Goal: Task Accomplishment & Management: Use online tool/utility

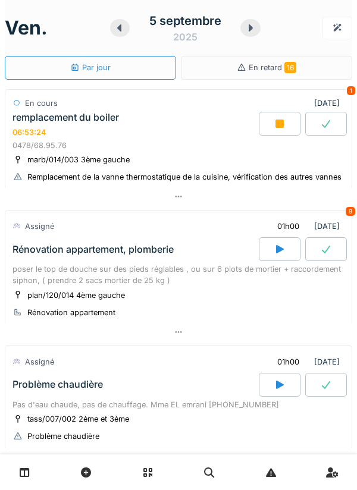
click at [271, 120] on div at bounding box center [280, 124] width 42 height 24
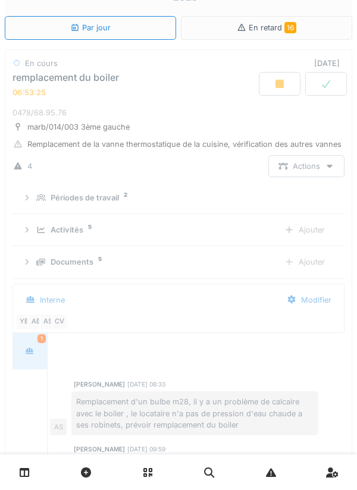
scroll to position [42, 0]
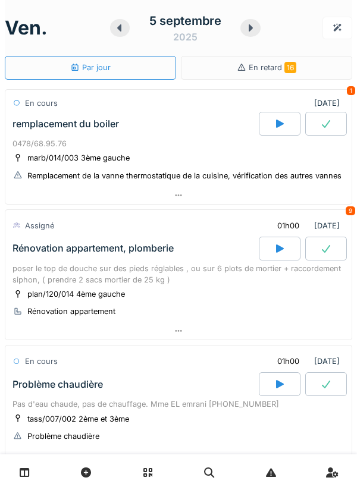
click at [243, 190] on div at bounding box center [178, 195] width 346 height 17
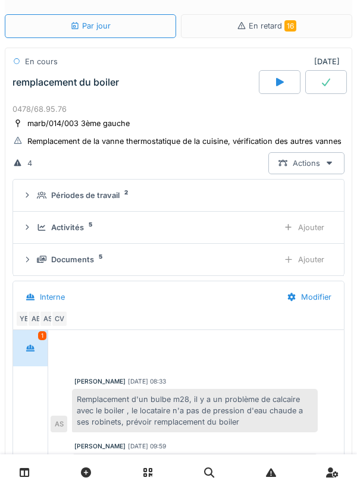
scroll to position [109, 0]
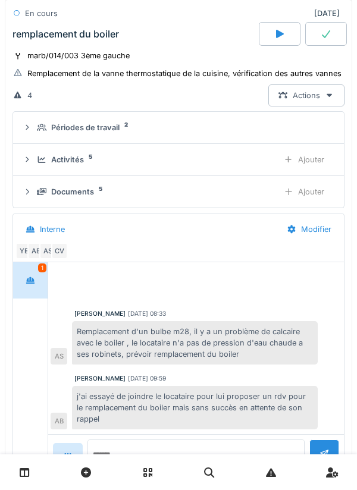
click at [222, 162] on div "Activités 5" at bounding box center [153, 159] width 232 height 11
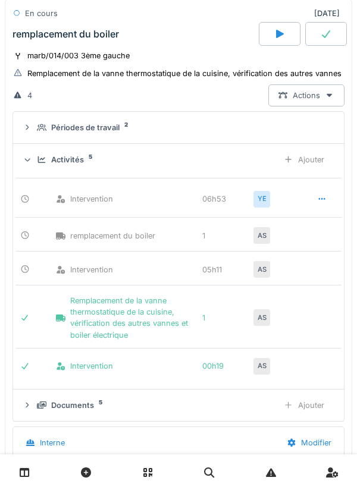
click at [332, 202] on div at bounding box center [322, 199] width 30 height 22
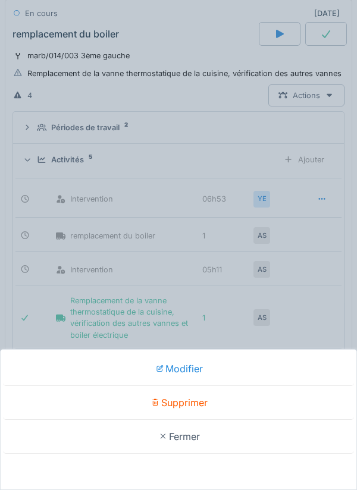
click at [245, 408] on div "Supprimer" at bounding box center [178, 403] width 351 height 34
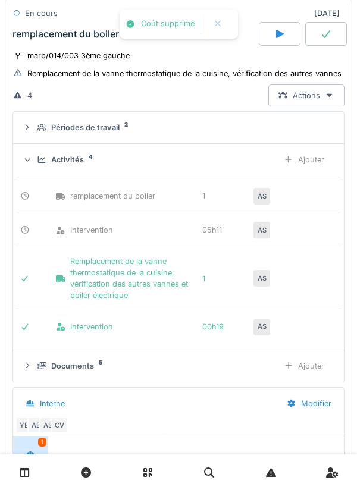
click at [317, 168] on div "Ajouter" at bounding box center [304, 160] width 61 height 22
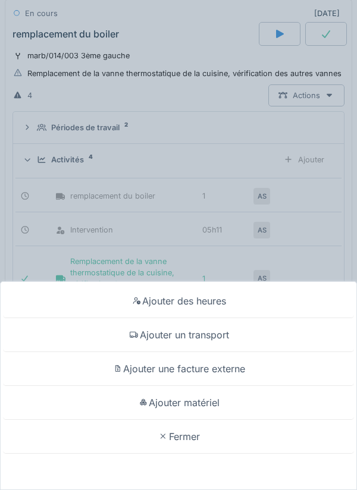
click at [238, 307] on div "Ajouter des heures" at bounding box center [178, 301] width 351 height 34
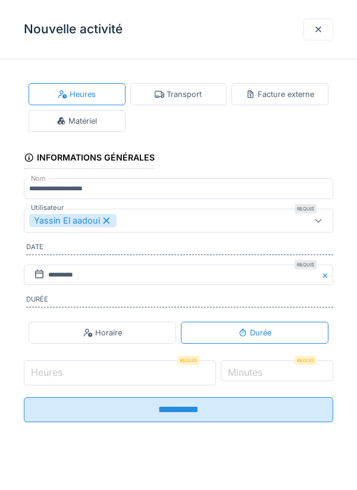
click at [166, 379] on input "Heures" at bounding box center [120, 372] width 192 height 25
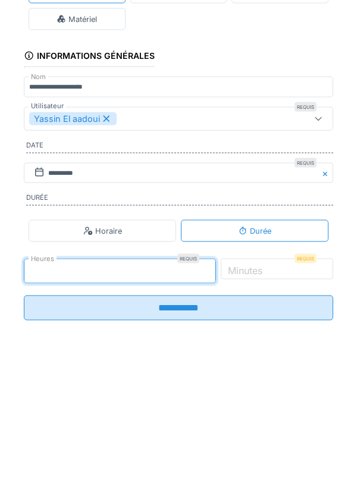
type input "*"
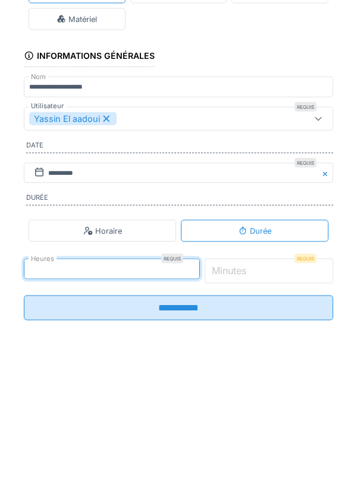
click at [293, 372] on input "*" at bounding box center [269, 372] width 129 height 25
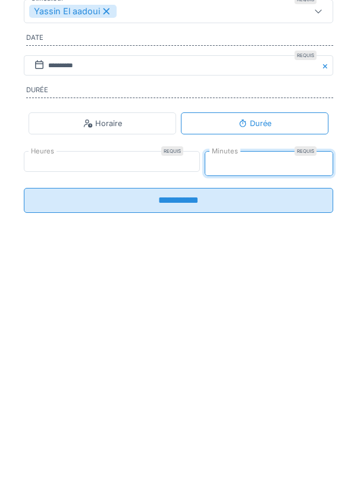
type input "**"
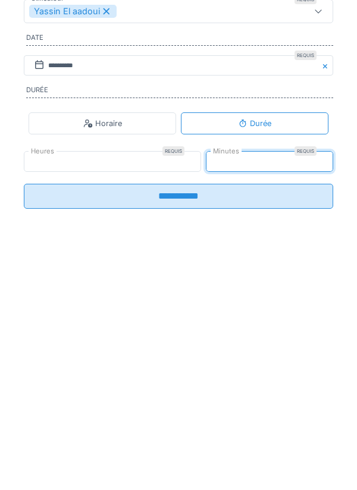
click at [260, 411] on input "**********" at bounding box center [178, 405] width 309 height 25
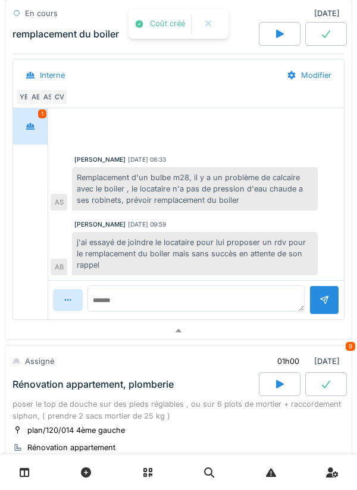
click at [214, 327] on div at bounding box center [178, 330] width 346 height 17
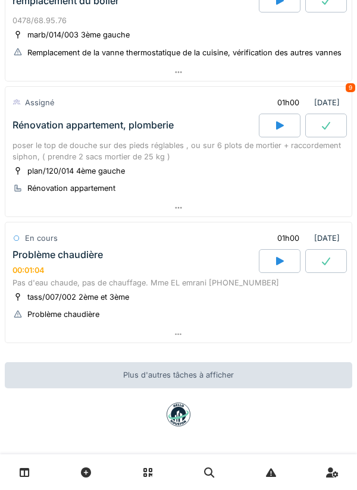
scroll to position [110, 0]
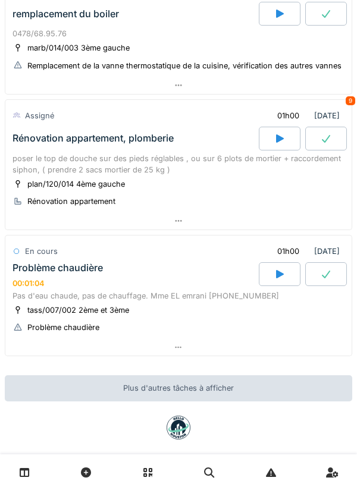
click at [274, 342] on div at bounding box center [178, 347] width 346 height 17
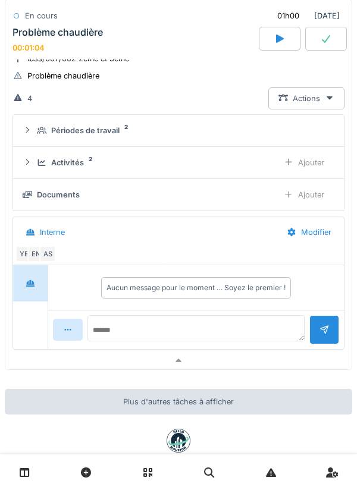
scroll to position [362, 0]
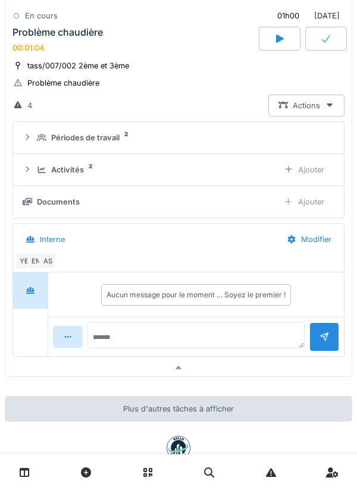
click at [235, 173] on div "Activités 2" at bounding box center [153, 169] width 232 height 11
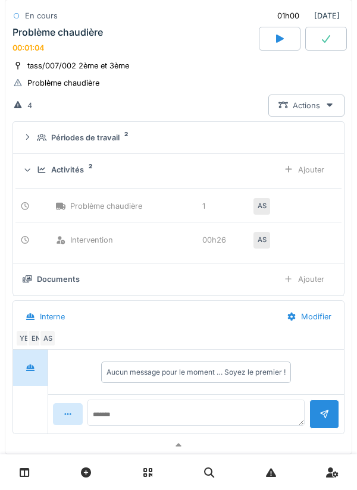
click at [309, 277] on div "Ajouter" at bounding box center [304, 279] width 61 height 22
click at [317, 168] on div "Ajouter" at bounding box center [304, 170] width 61 height 22
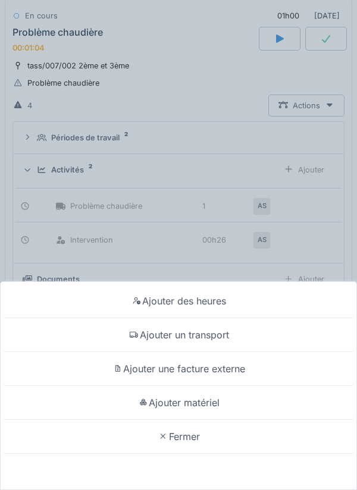
click at [244, 298] on div "Ajouter des heures" at bounding box center [178, 301] width 351 height 34
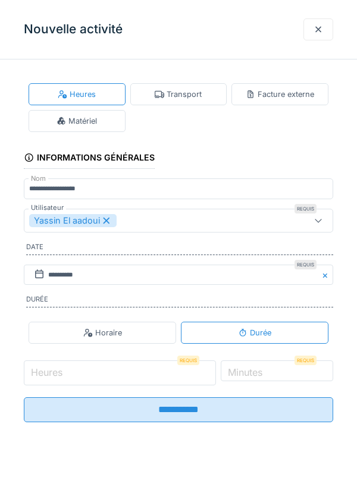
click at [171, 378] on input "Heures" at bounding box center [120, 372] width 192 height 25
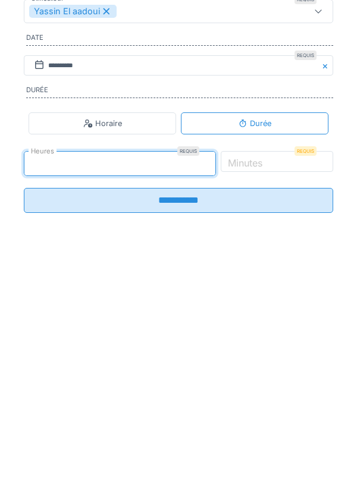
type input "*"
type input "**"
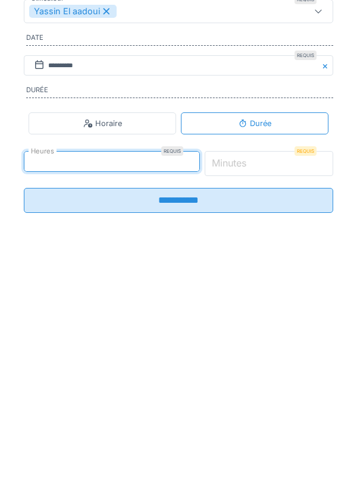
click at [297, 378] on input "*" at bounding box center [269, 372] width 129 height 25
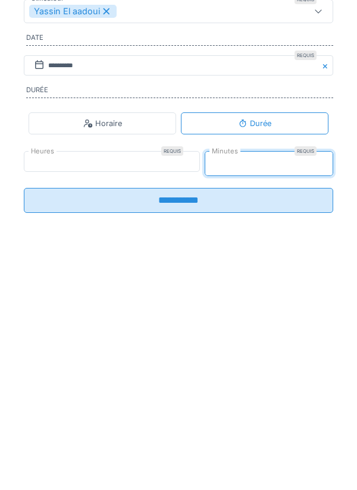
type input "**"
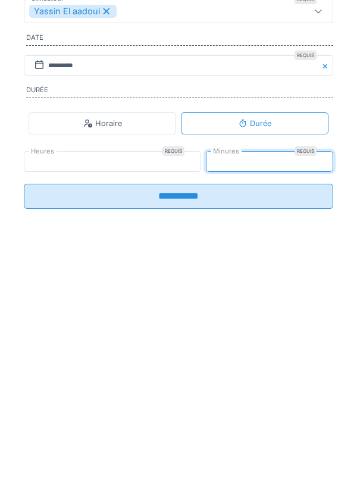
click at [247, 416] on input "**********" at bounding box center [178, 405] width 309 height 25
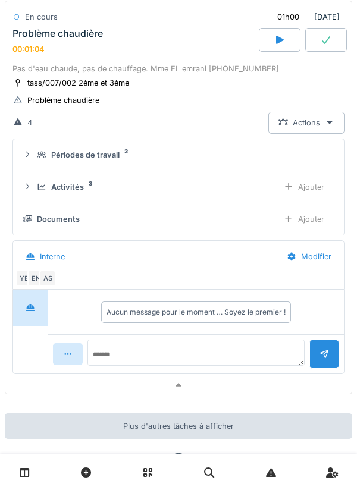
scroll to position [4, 0]
click at [234, 393] on div at bounding box center [178, 384] width 346 height 17
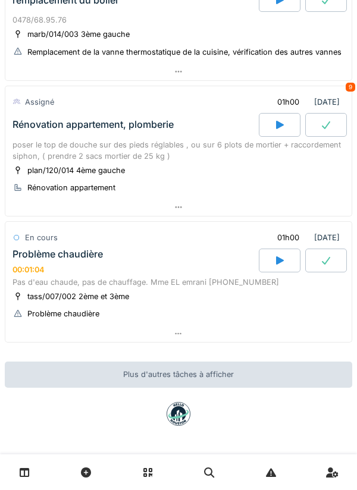
scroll to position [123, 0]
